Goal: Navigation & Orientation: Go to known website

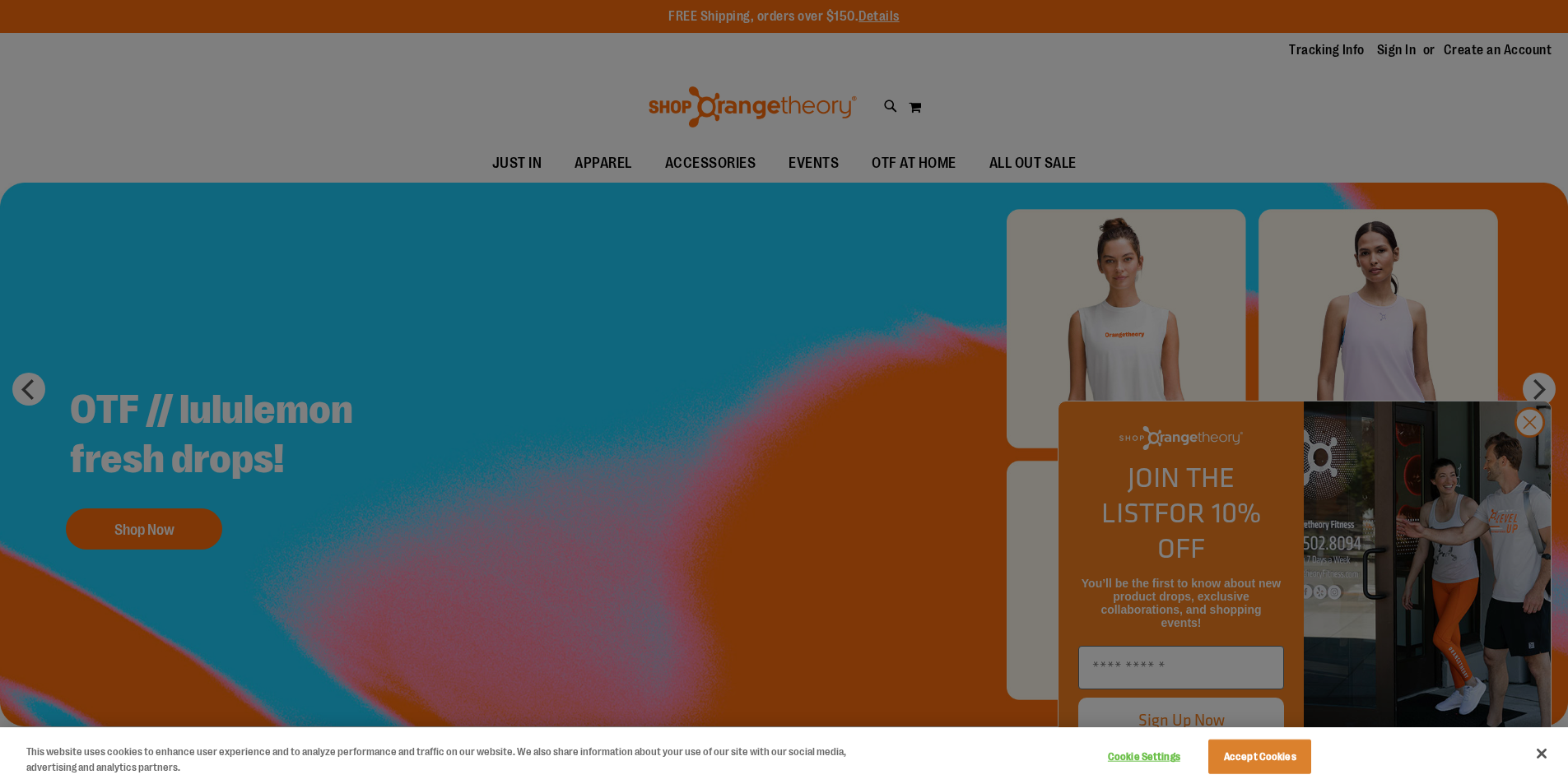
click at [1525, 453] on div at bounding box center [784, 392] width 1568 height 784
click at [1531, 460] on div at bounding box center [784, 392] width 1568 height 784
click at [1532, 457] on div at bounding box center [784, 392] width 1568 height 784
click at [1445, 140] on div at bounding box center [784, 392] width 1568 height 784
click at [1535, 450] on div at bounding box center [784, 392] width 1568 height 784
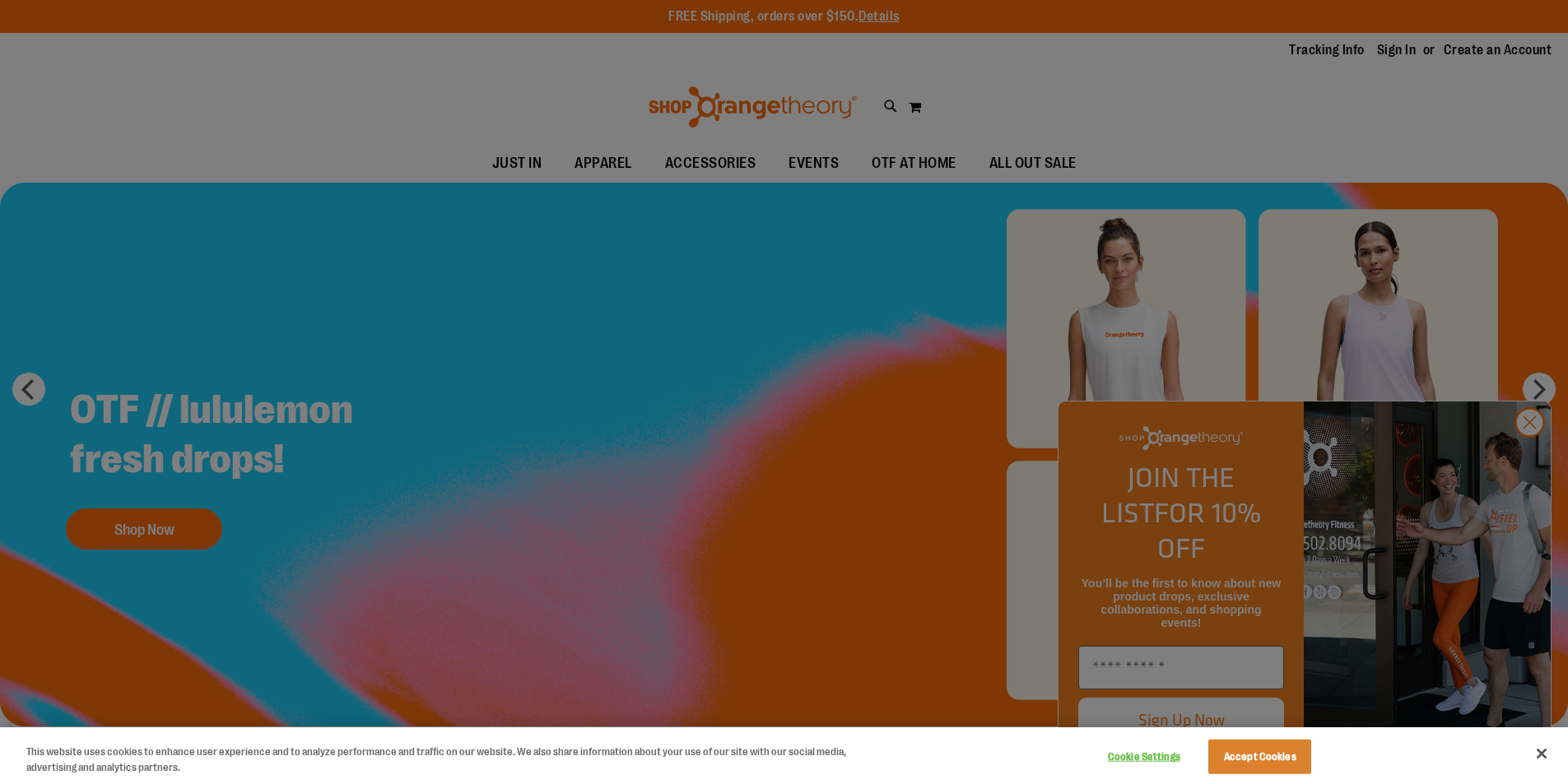
click at [1534, 382] on div at bounding box center [784, 392] width 1568 height 784
click at [1281, 73] on div at bounding box center [784, 392] width 1568 height 784
click at [917, 294] on div at bounding box center [784, 392] width 1568 height 784
click at [1525, 411] on div at bounding box center [784, 392] width 1568 height 784
click at [553, 236] on div at bounding box center [784, 392] width 1568 height 784
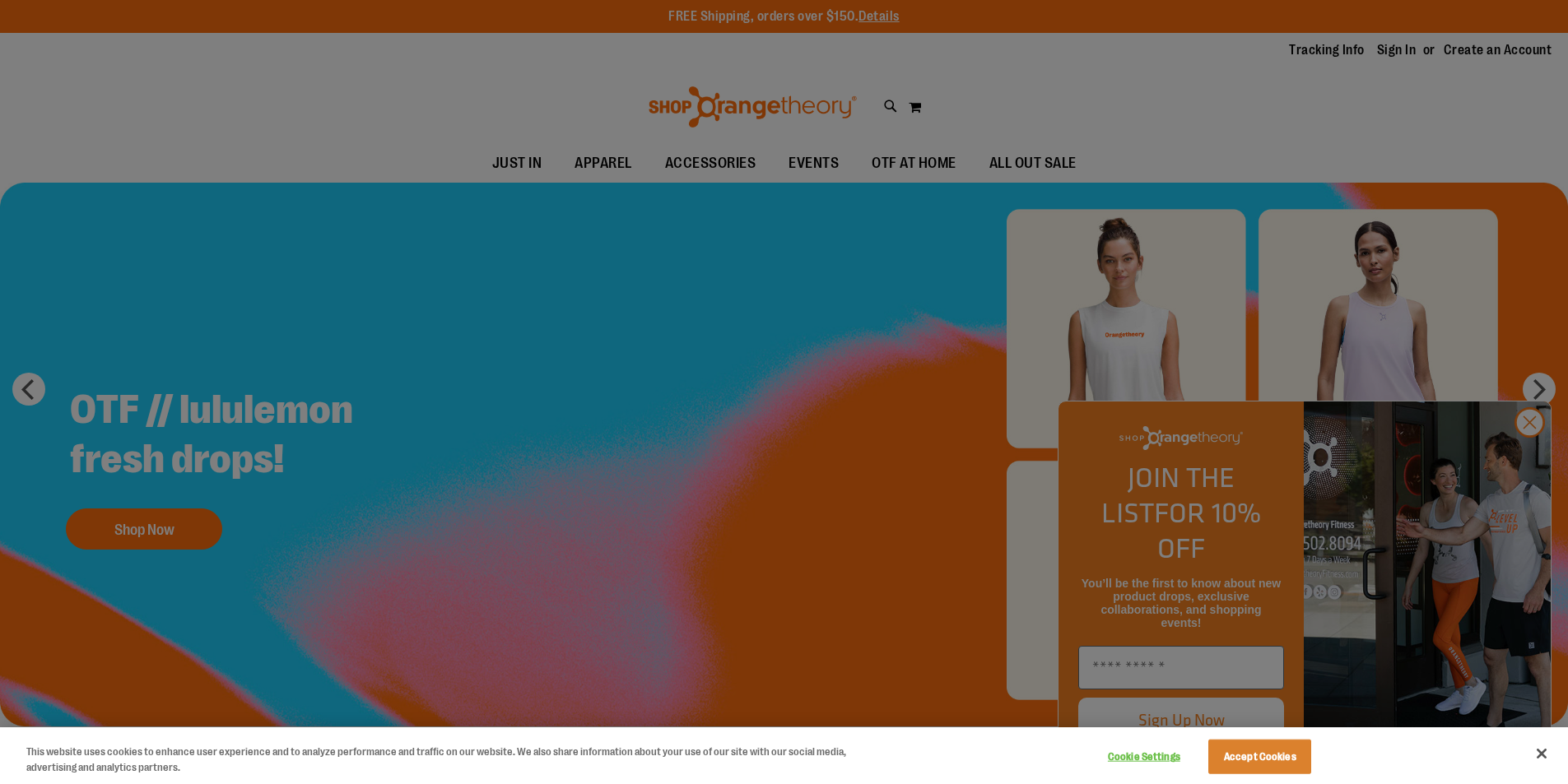
drag, startPoint x: 579, startPoint y: 386, endPoint x: 585, endPoint y: 398, distance: 13.4
click at [585, 398] on div at bounding box center [784, 392] width 1568 height 784
drag, startPoint x: 188, startPoint y: 108, endPoint x: 86, endPoint y: 60, distance: 112.7
click at [104, 83] on div at bounding box center [784, 392] width 1568 height 784
